Goal: Transaction & Acquisition: Purchase product/service

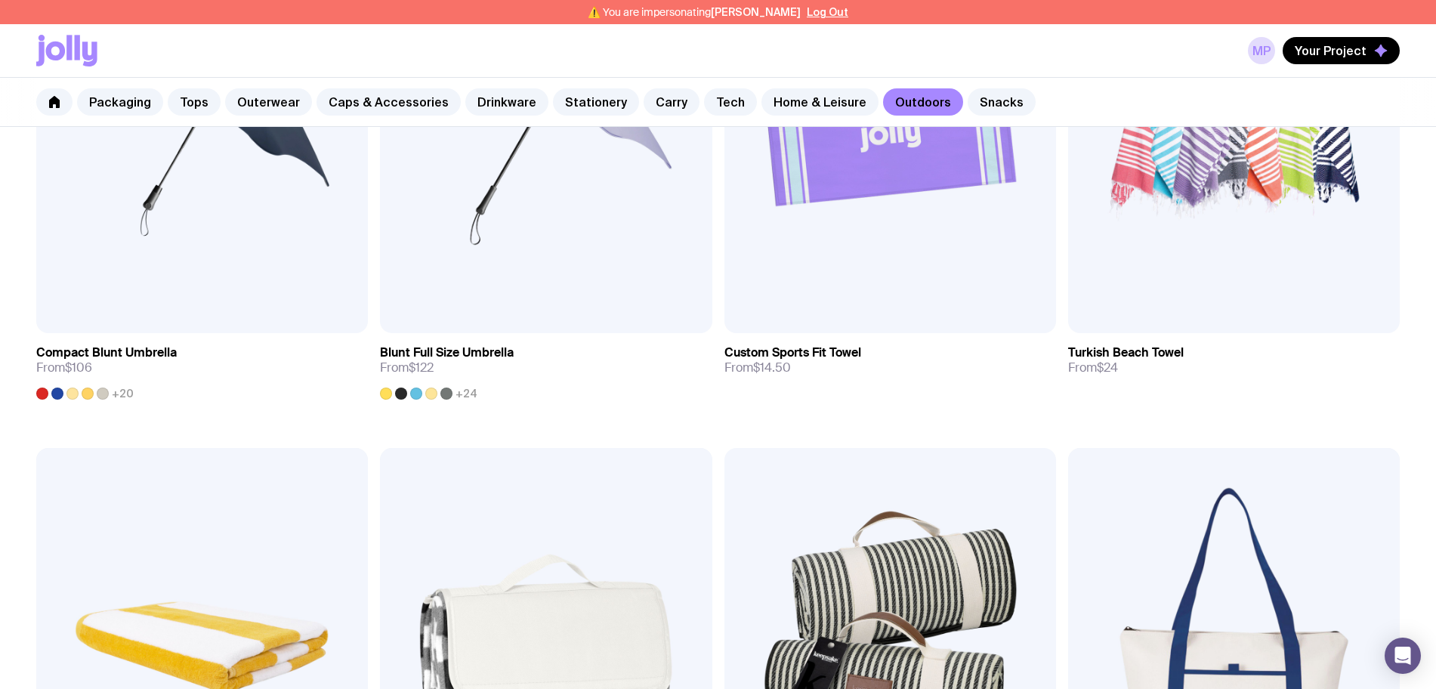
scroll to position [778, 0]
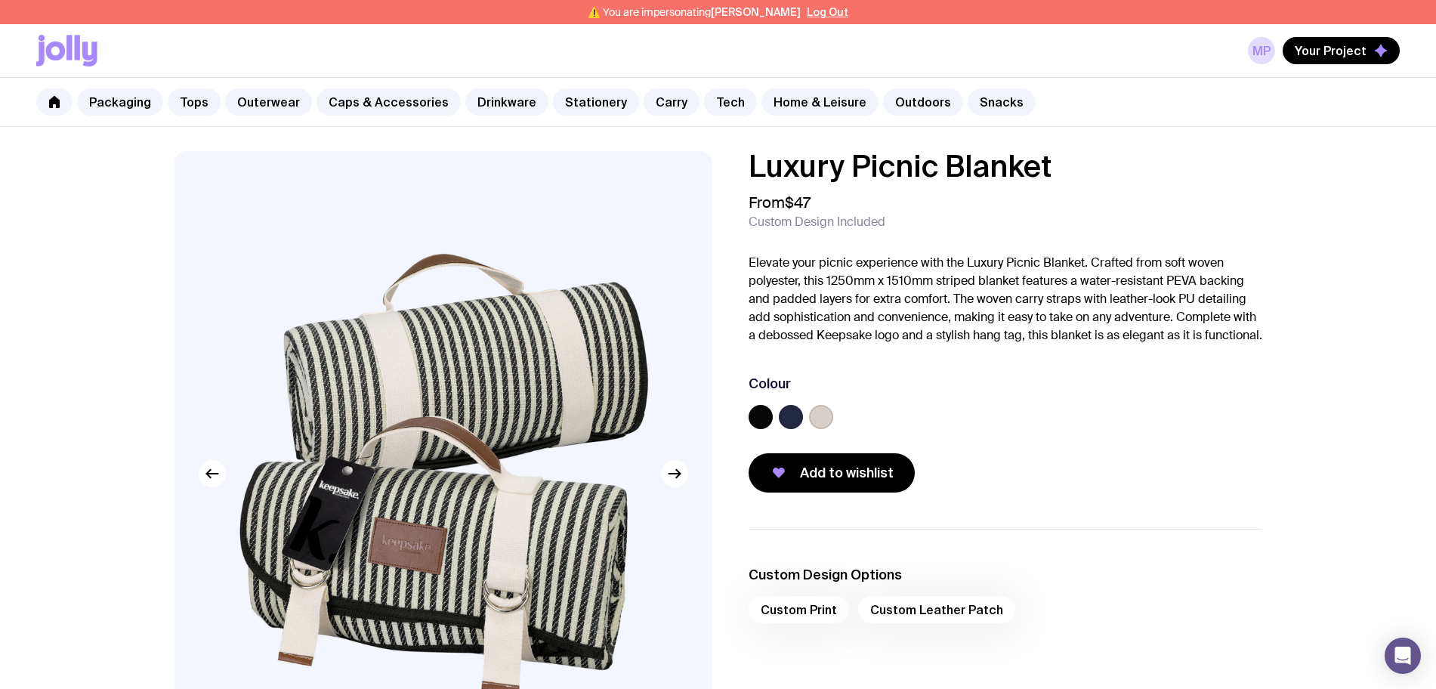
click at [793, 429] on label at bounding box center [791, 417] width 24 height 24
click at [0, 0] on input "radio" at bounding box center [0, 0] width 0 height 0
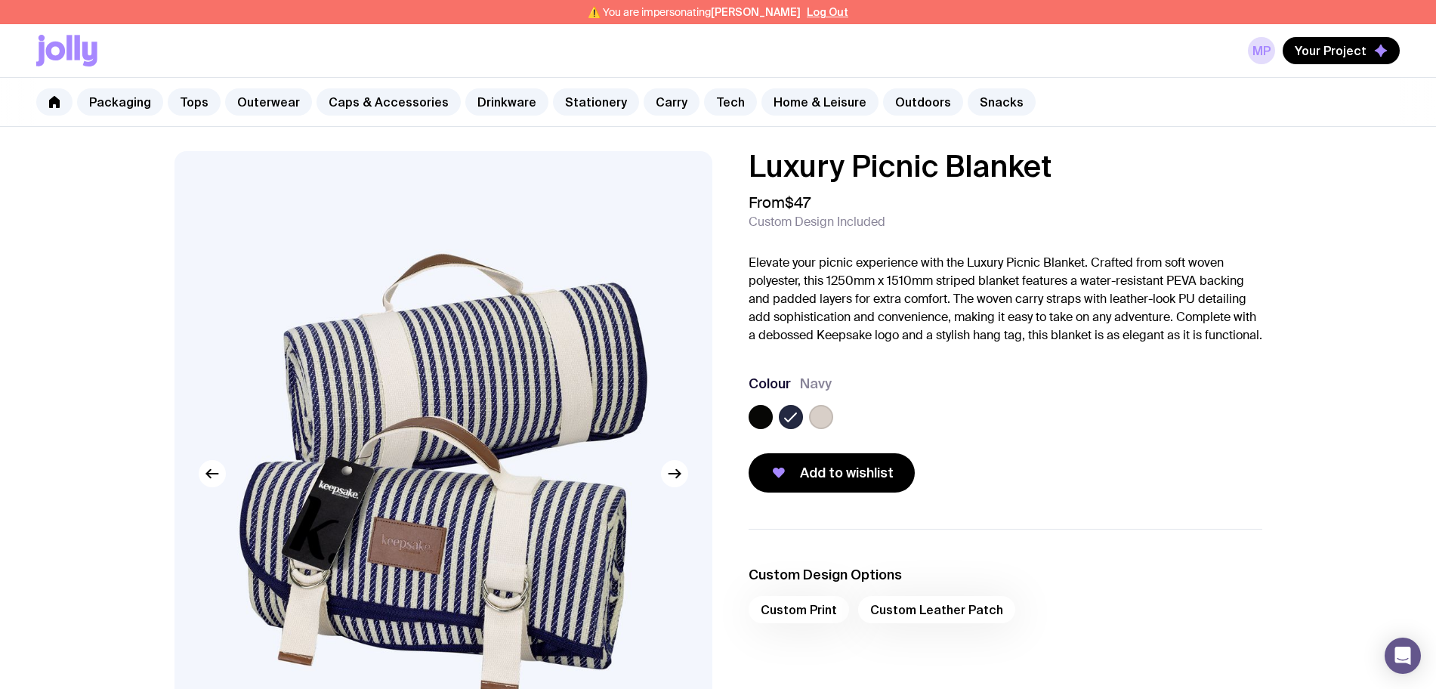
click at [823, 429] on label at bounding box center [821, 417] width 24 height 24
click at [0, 0] on input "radio" at bounding box center [0, 0] width 0 height 0
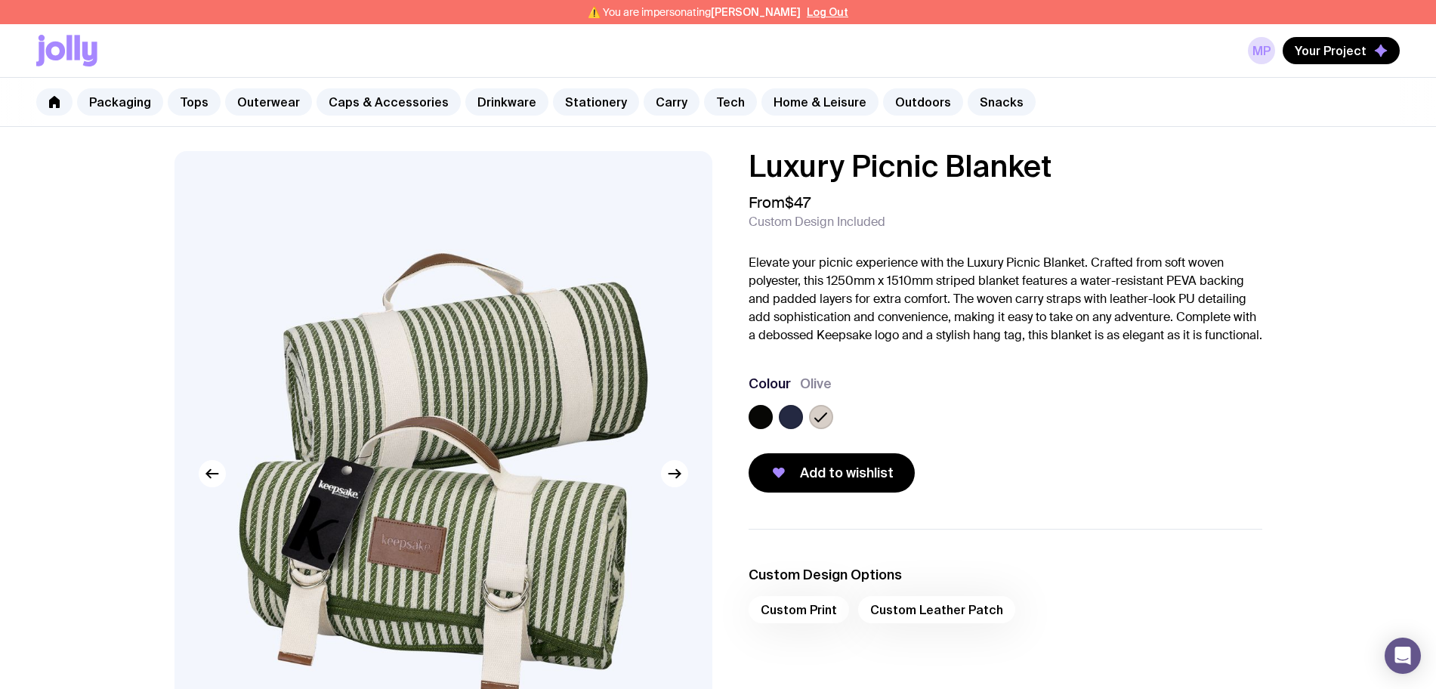
click at [761, 429] on label at bounding box center [760, 417] width 24 height 24
click at [0, 0] on input "radio" at bounding box center [0, 0] width 0 height 0
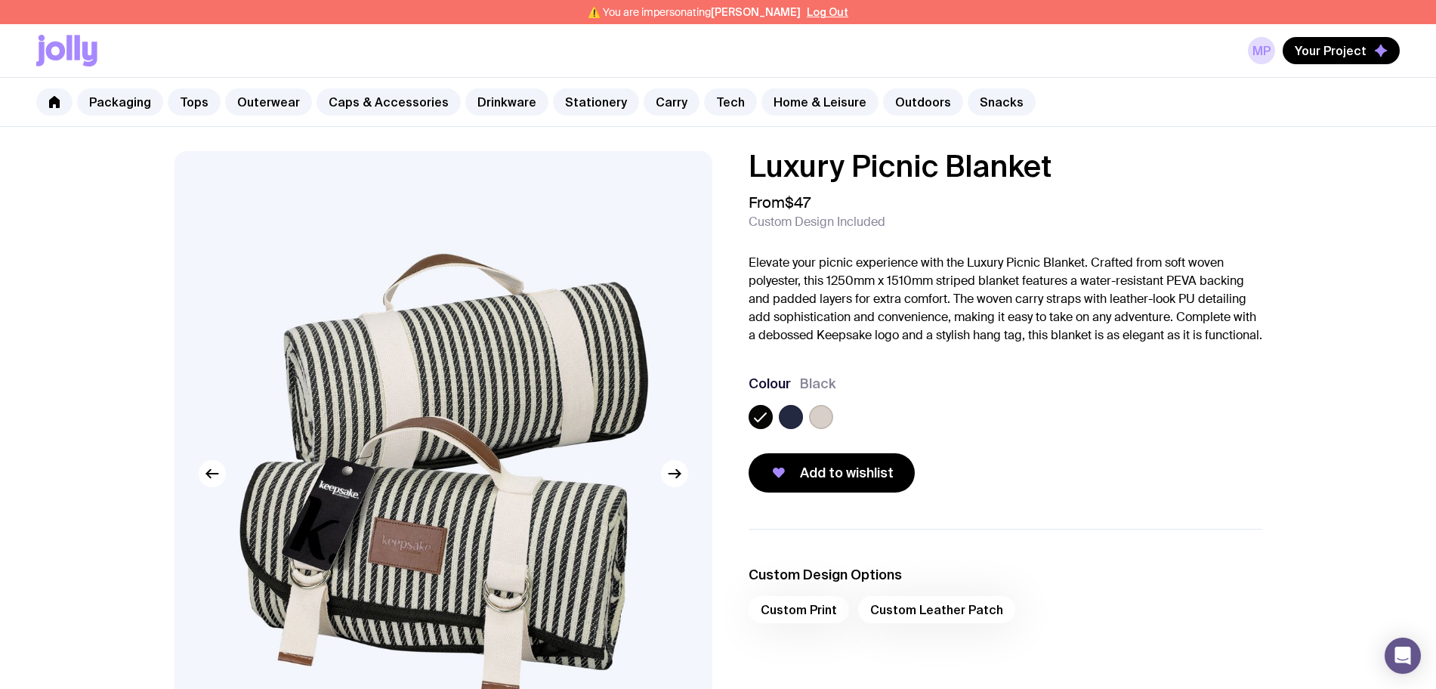
click at [761, 426] on icon at bounding box center [760, 417] width 18 height 18
click at [0, 0] on input "radio" at bounding box center [0, 0] width 0 height 0
click at [785, 429] on label at bounding box center [791, 417] width 24 height 24
click at [0, 0] on input "radio" at bounding box center [0, 0] width 0 height 0
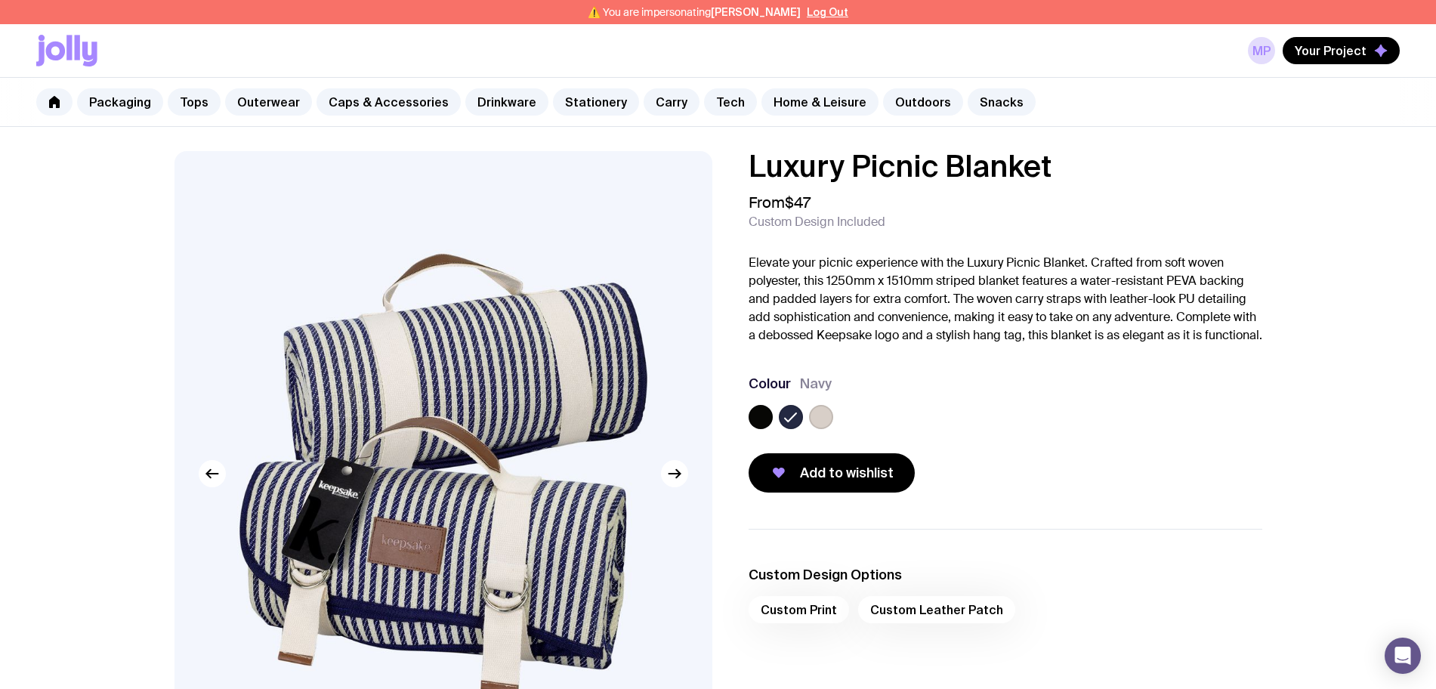
click at [809, 429] on div at bounding box center [821, 417] width 24 height 24
click at [819, 429] on label at bounding box center [821, 417] width 24 height 24
click at [0, 0] on input "radio" at bounding box center [0, 0] width 0 height 0
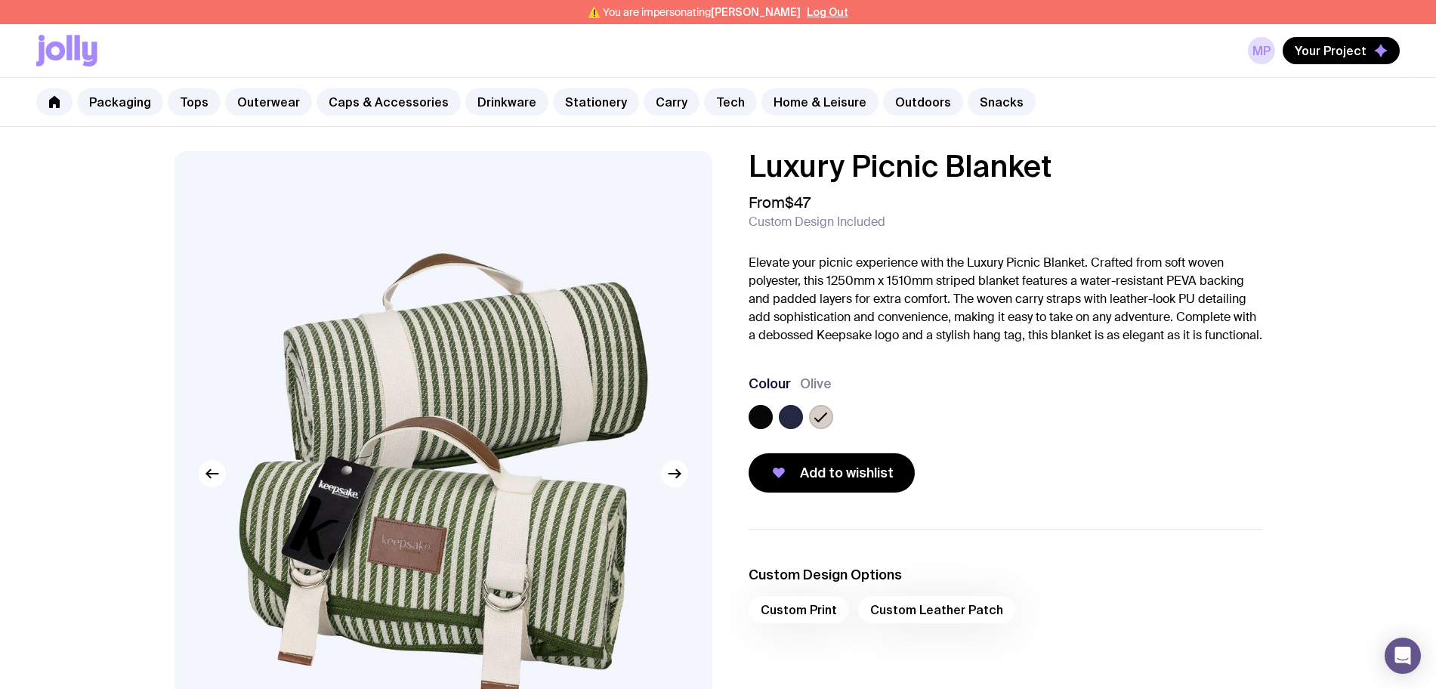
click at [790, 429] on label at bounding box center [791, 417] width 24 height 24
click at [0, 0] on input "radio" at bounding box center [0, 0] width 0 height 0
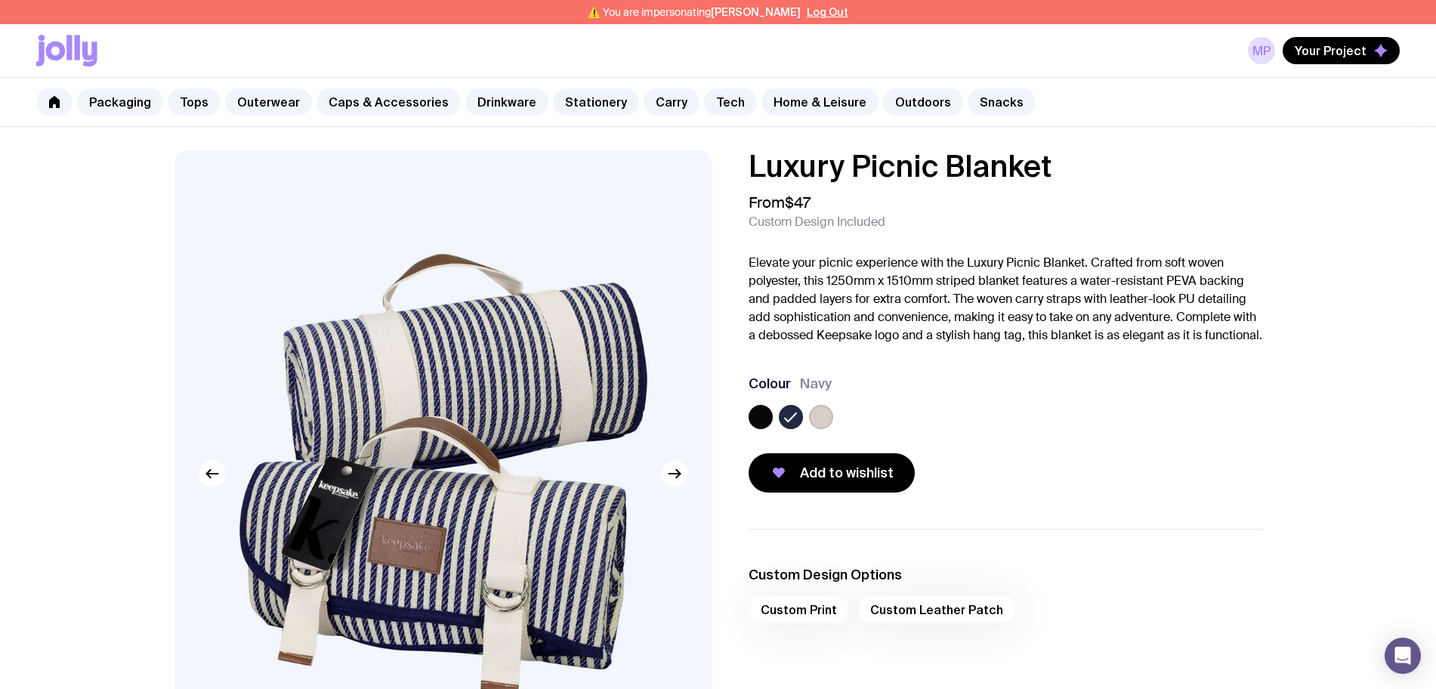
click at [765, 429] on label at bounding box center [760, 417] width 24 height 24
click at [0, 0] on input "radio" at bounding box center [0, 0] width 0 height 0
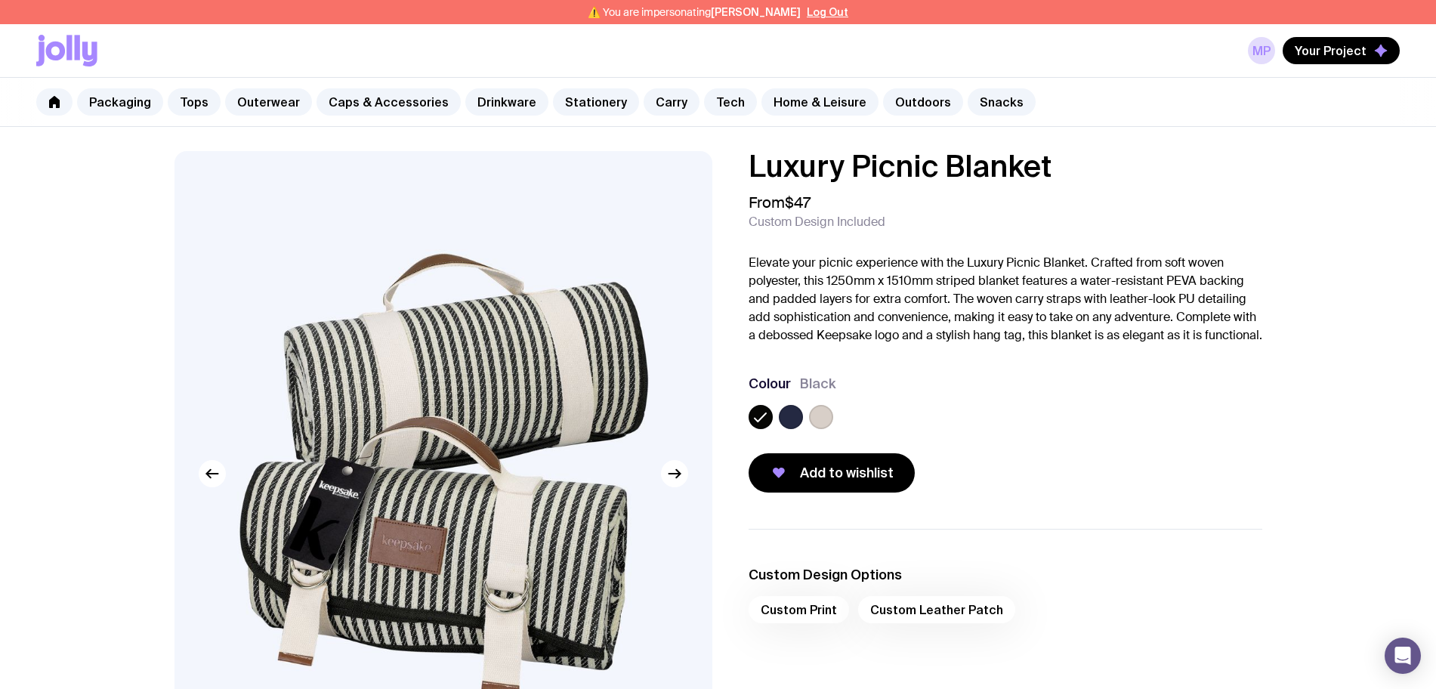
click at [829, 429] on label at bounding box center [821, 417] width 24 height 24
click at [0, 0] on input "radio" at bounding box center [0, 0] width 0 height 0
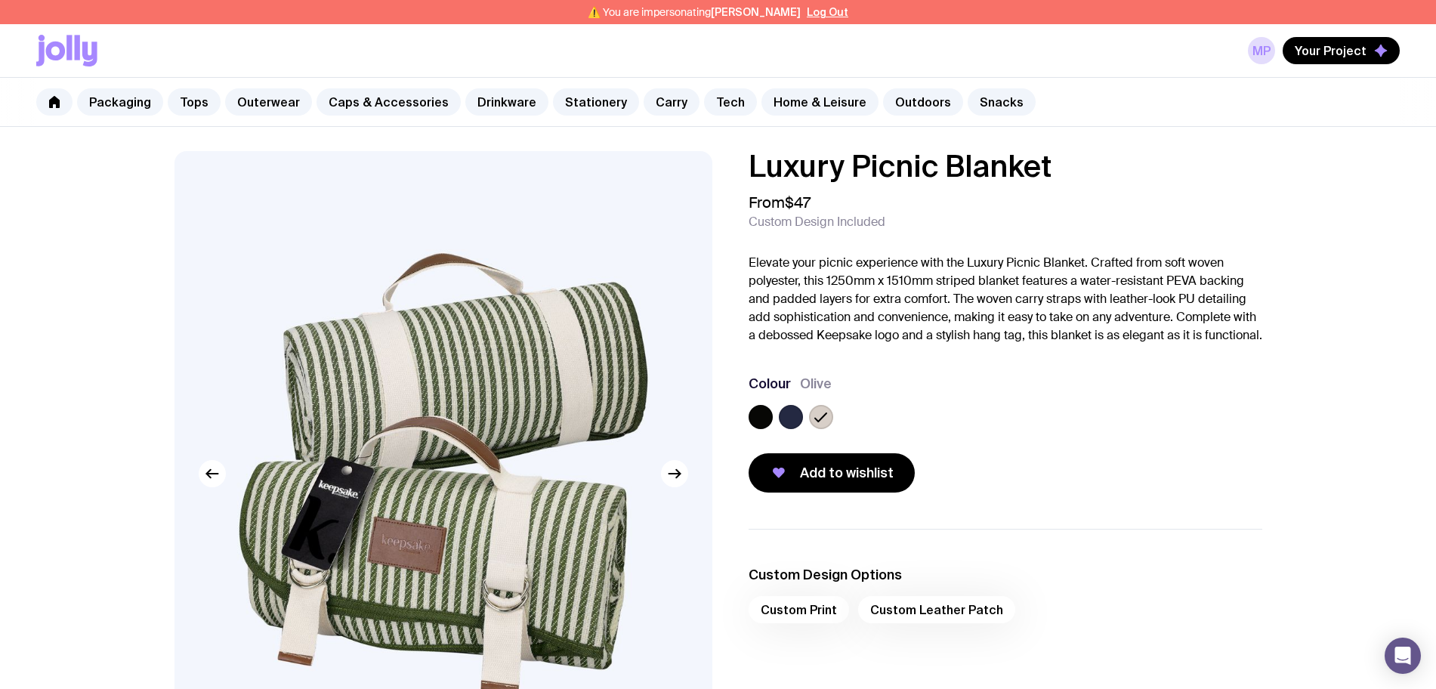
click at [761, 429] on label at bounding box center [760, 417] width 24 height 24
click at [0, 0] on input "radio" at bounding box center [0, 0] width 0 height 0
